Goal: Task Accomplishment & Management: Manage account settings

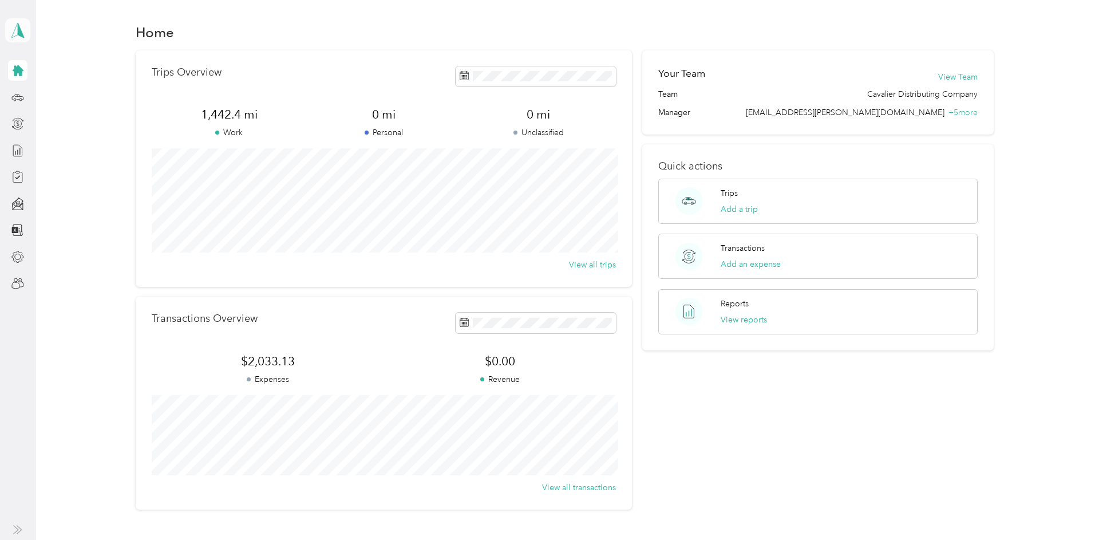
click at [22, 32] on icon at bounding box center [17, 30] width 17 height 16
click at [92, 97] on div "Team dashboard" at bounding box center [158, 92] width 290 height 20
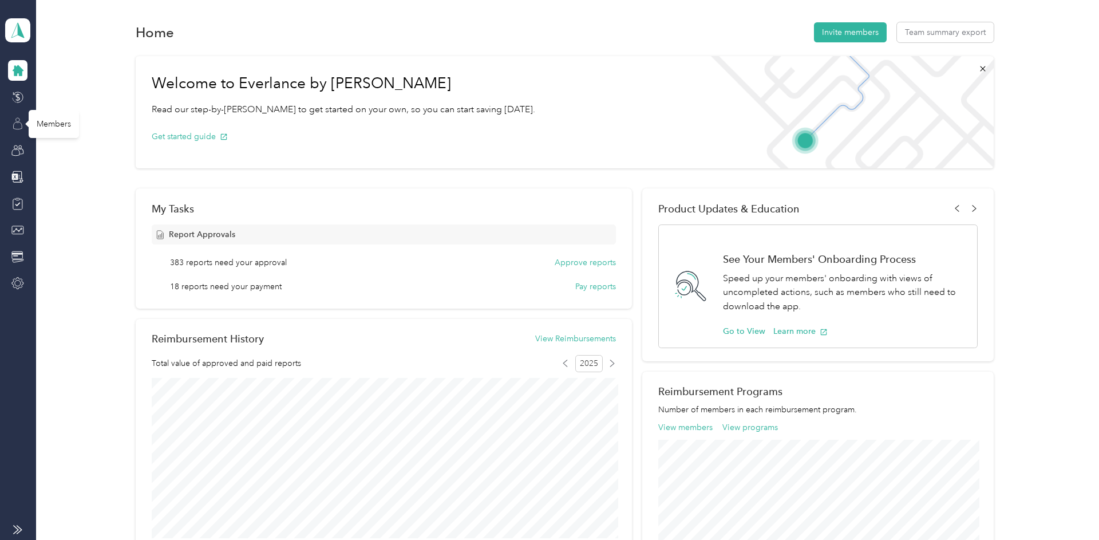
click at [15, 123] on icon at bounding box center [18, 125] width 9 height 7
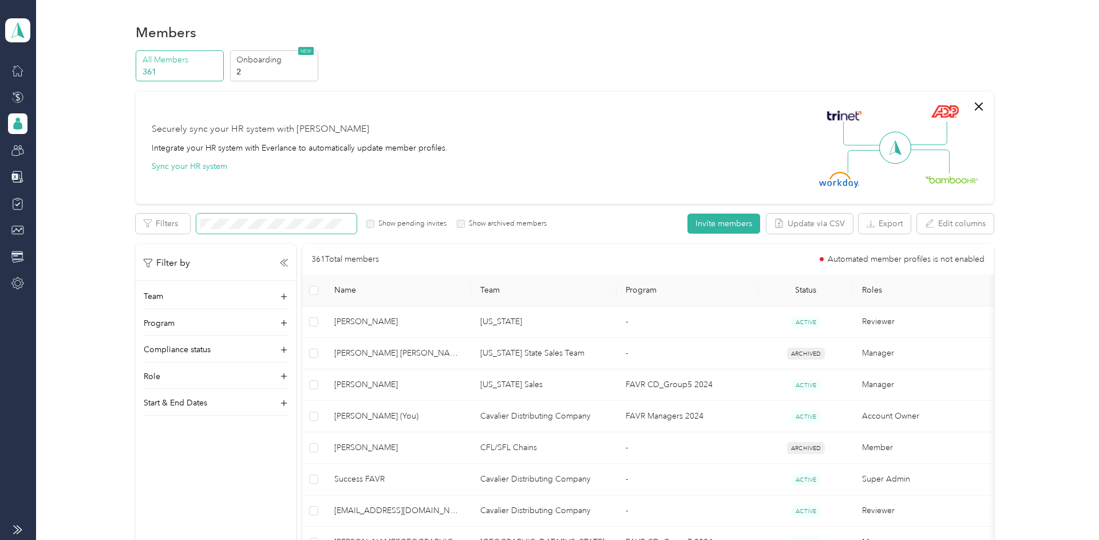
drag, startPoint x: 277, startPoint y: 235, endPoint x: 283, endPoint y: 229, distance: 8.1
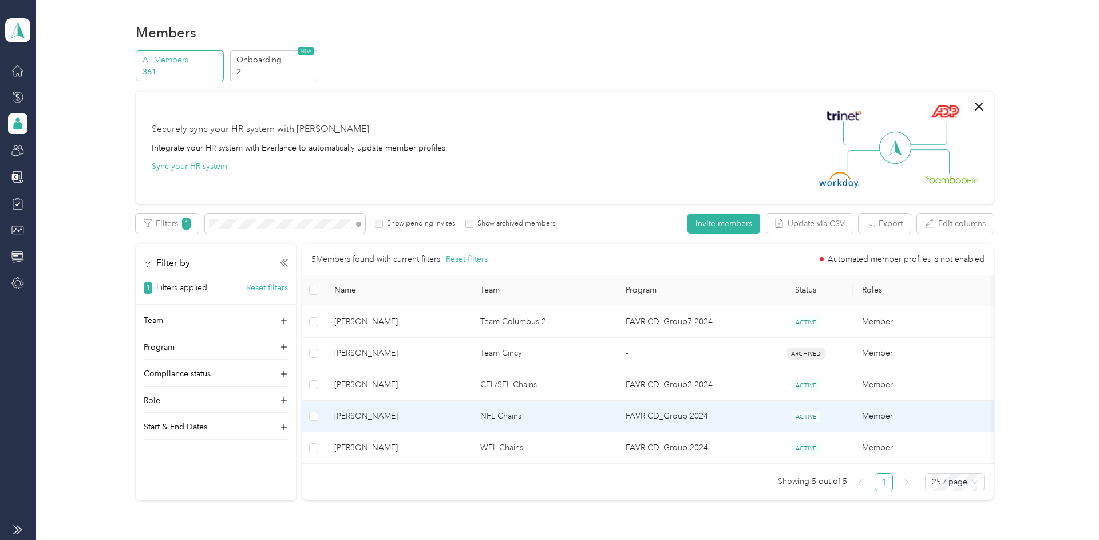
click at [488, 411] on td "NFL Chains" at bounding box center [543, 416] width 145 height 31
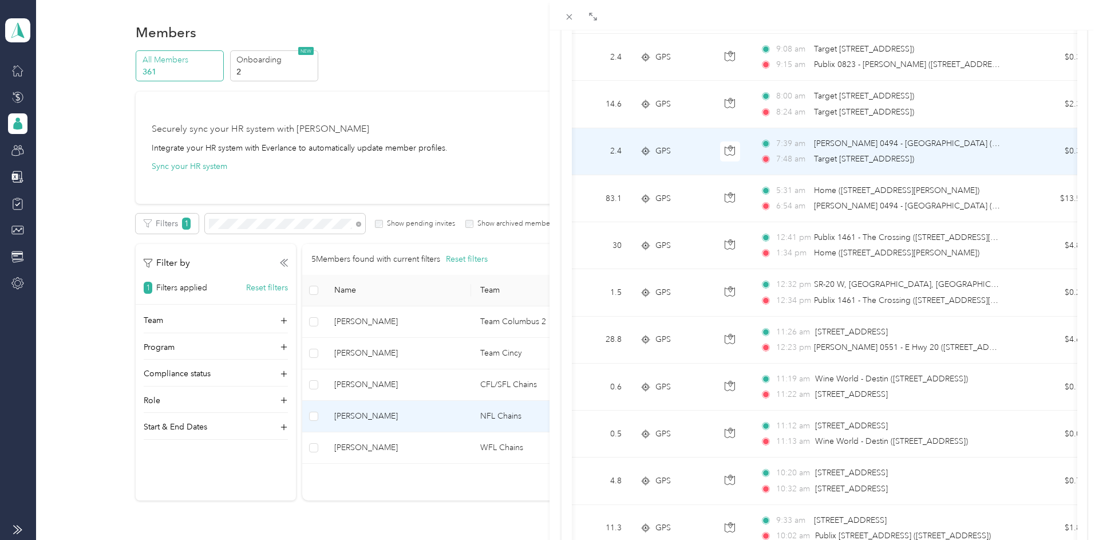
scroll to position [548, 0]
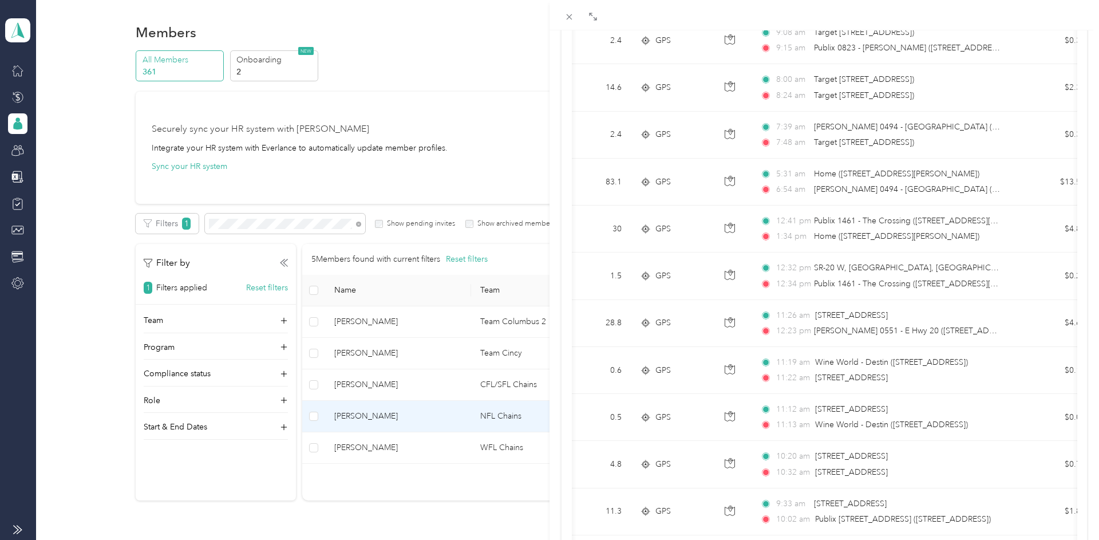
click at [470, 111] on div "[PERSON_NAME] Archive Trips Expenses Reports Member info Program Commute Rates …" at bounding box center [549, 270] width 1099 height 540
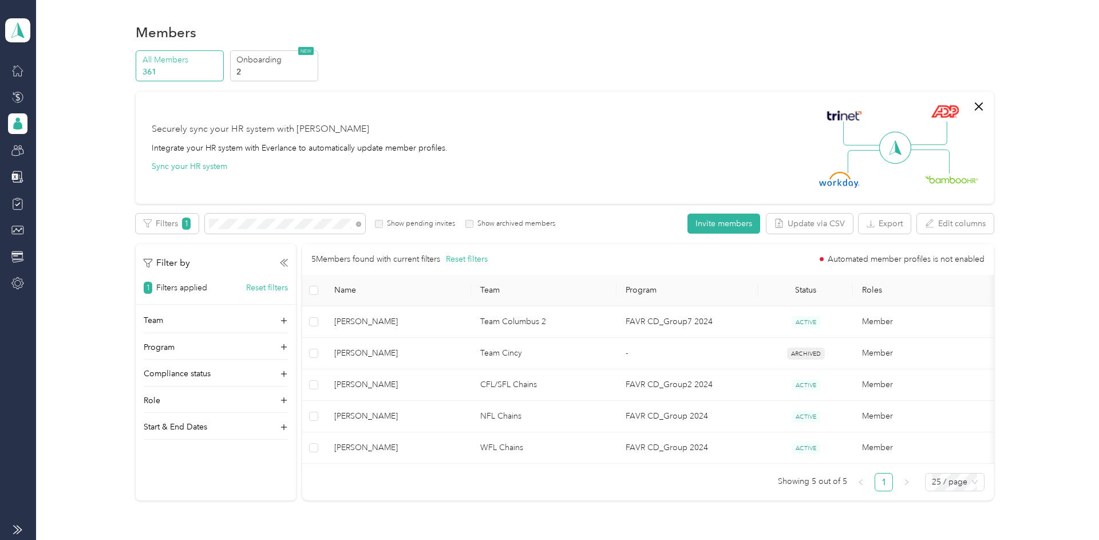
scroll to position [21, 0]
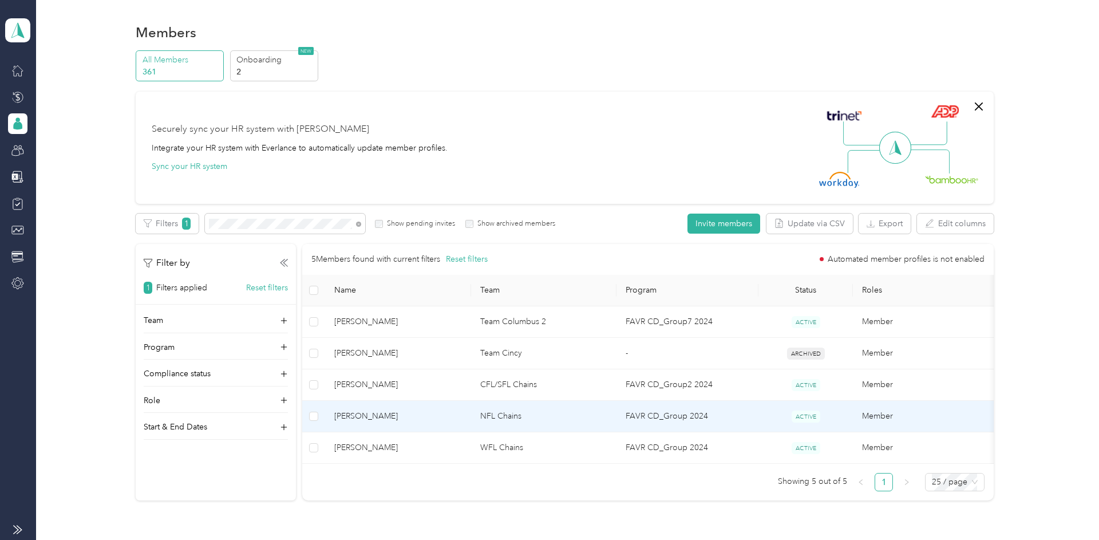
click at [491, 421] on td "NFL Chains" at bounding box center [543, 416] width 145 height 31
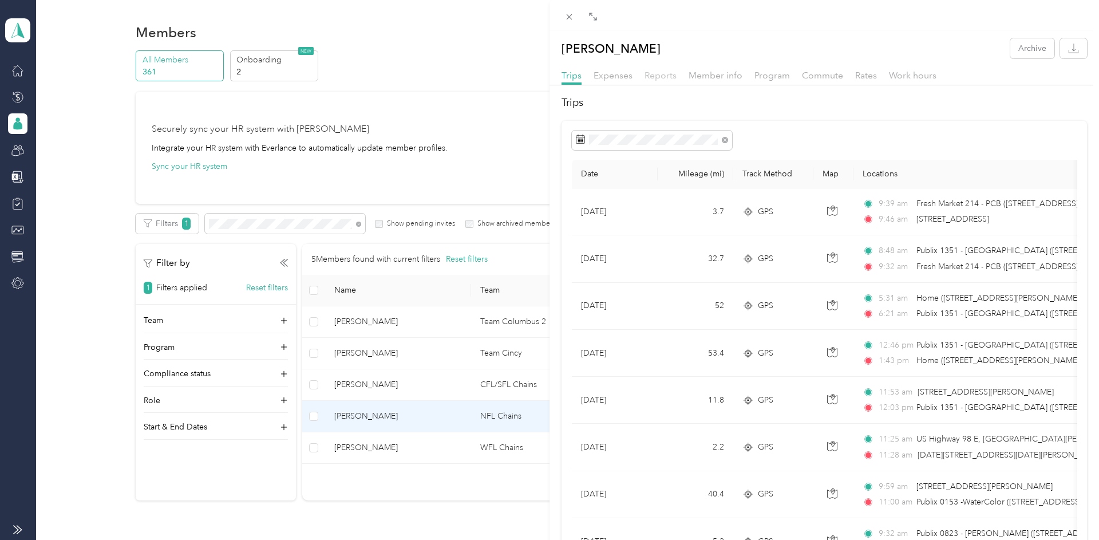
click at [654, 77] on span "Reports" at bounding box center [661, 75] width 32 height 11
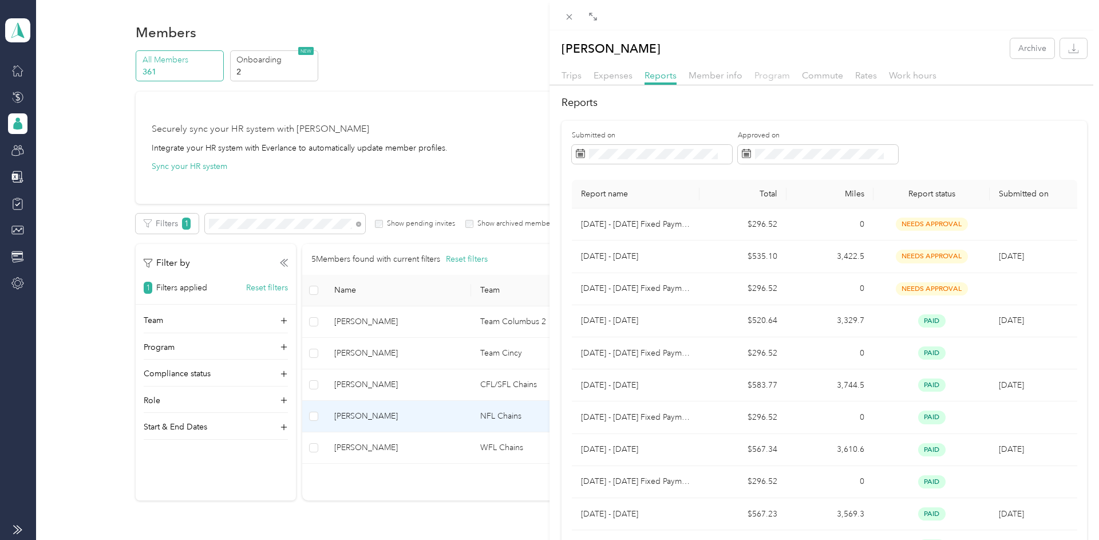
click at [769, 76] on span "Program" at bounding box center [772, 75] width 35 height 11
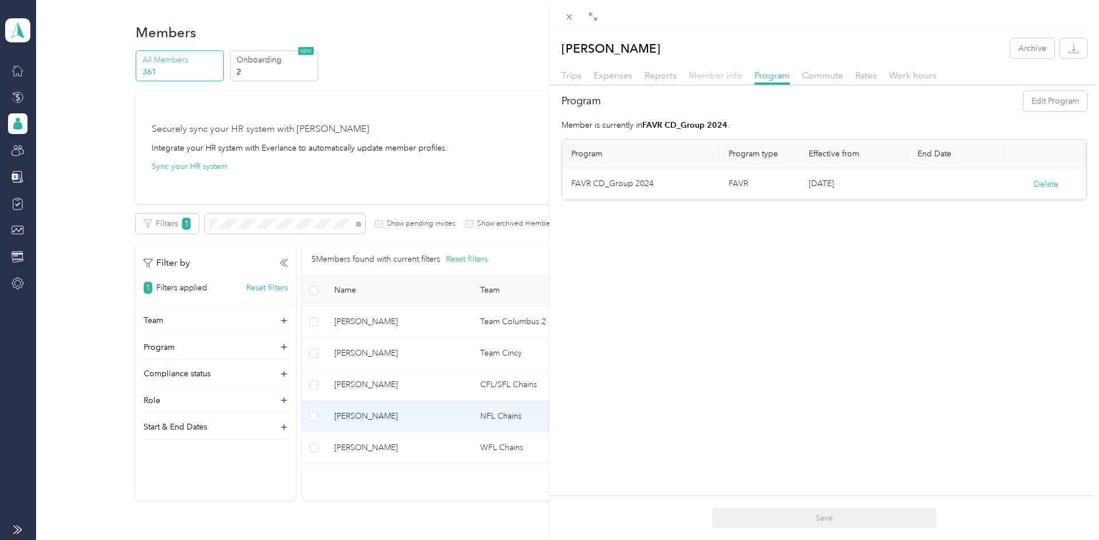
click at [716, 76] on span "Member info" at bounding box center [716, 75] width 54 height 11
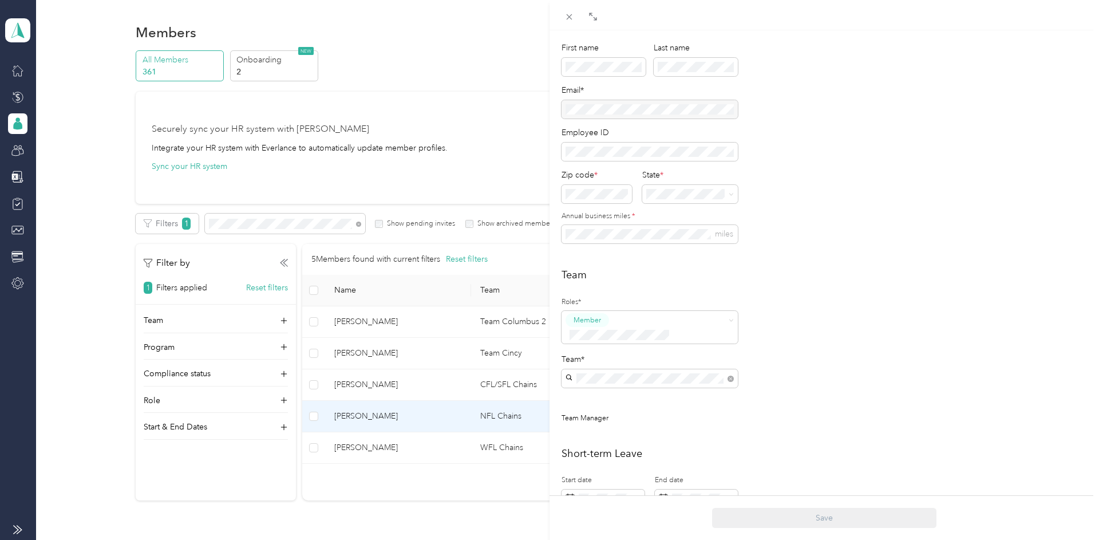
scroll to position [88, 0]
click at [570, 19] on icon at bounding box center [570, 17] width 10 height 10
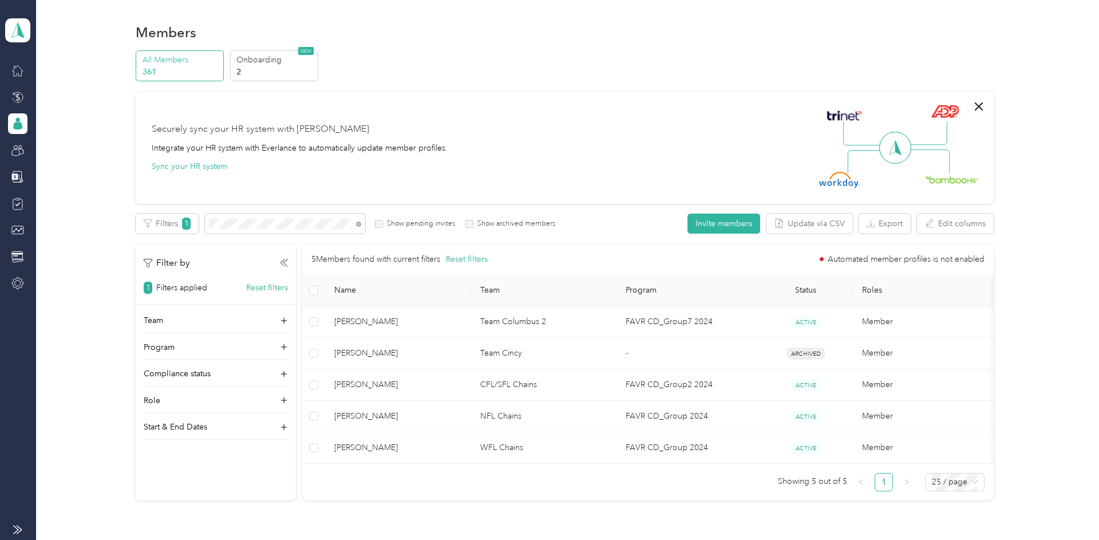
click at [519, 36] on div "Members" at bounding box center [565, 32] width 858 height 24
